Goal: Task Accomplishment & Management: Use online tool/utility

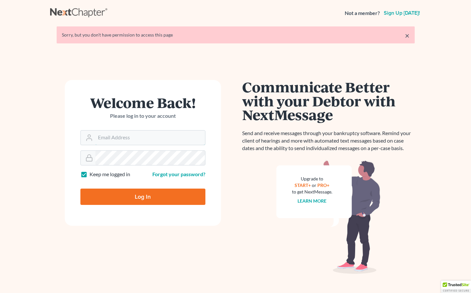
type input "[EMAIL_ADDRESS][DOMAIN_NAME]"
click at [104, 199] on input "Log In" at bounding box center [142, 196] width 125 height 16
type input "Thinking..."
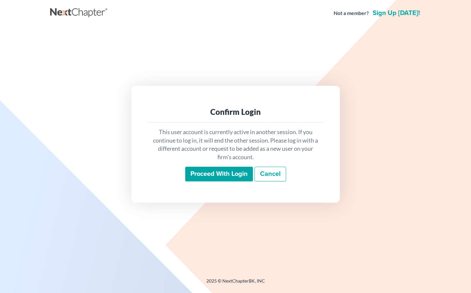
click at [224, 173] on input "Proceed with login" at bounding box center [219, 173] width 68 height 15
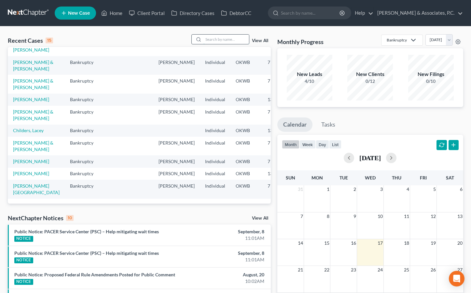
click at [212, 39] on input "search" at bounding box center [227, 39] width 46 height 9
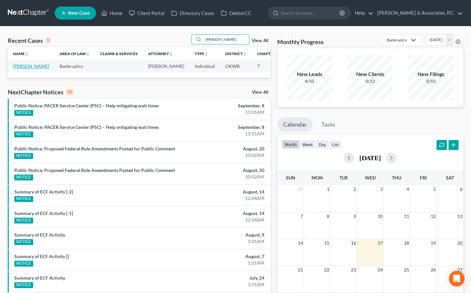
type input "ritter"
click at [20, 69] on link "Ritter, Starr" at bounding box center [31, 66] width 36 height 6
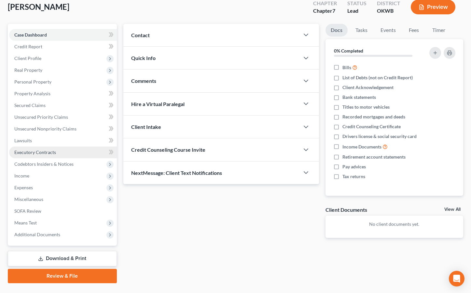
scroll to position [43, 0]
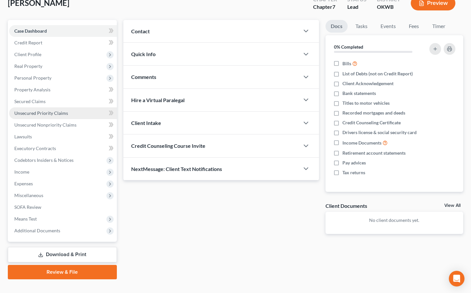
click at [56, 113] on span "Unsecured Priority Claims" at bounding box center [41, 113] width 54 height 6
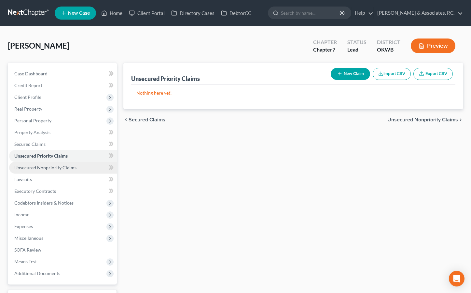
click at [57, 165] on span "Unsecured Nonpriority Claims" at bounding box center [45, 168] width 62 height 6
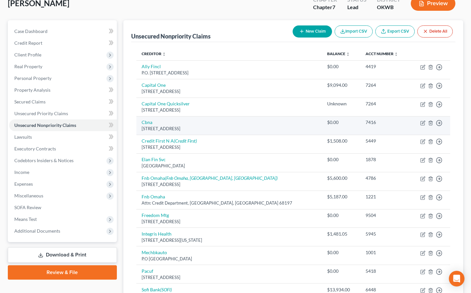
scroll to position [53, 0]
